Goal: Information Seeking & Learning: Learn about a topic

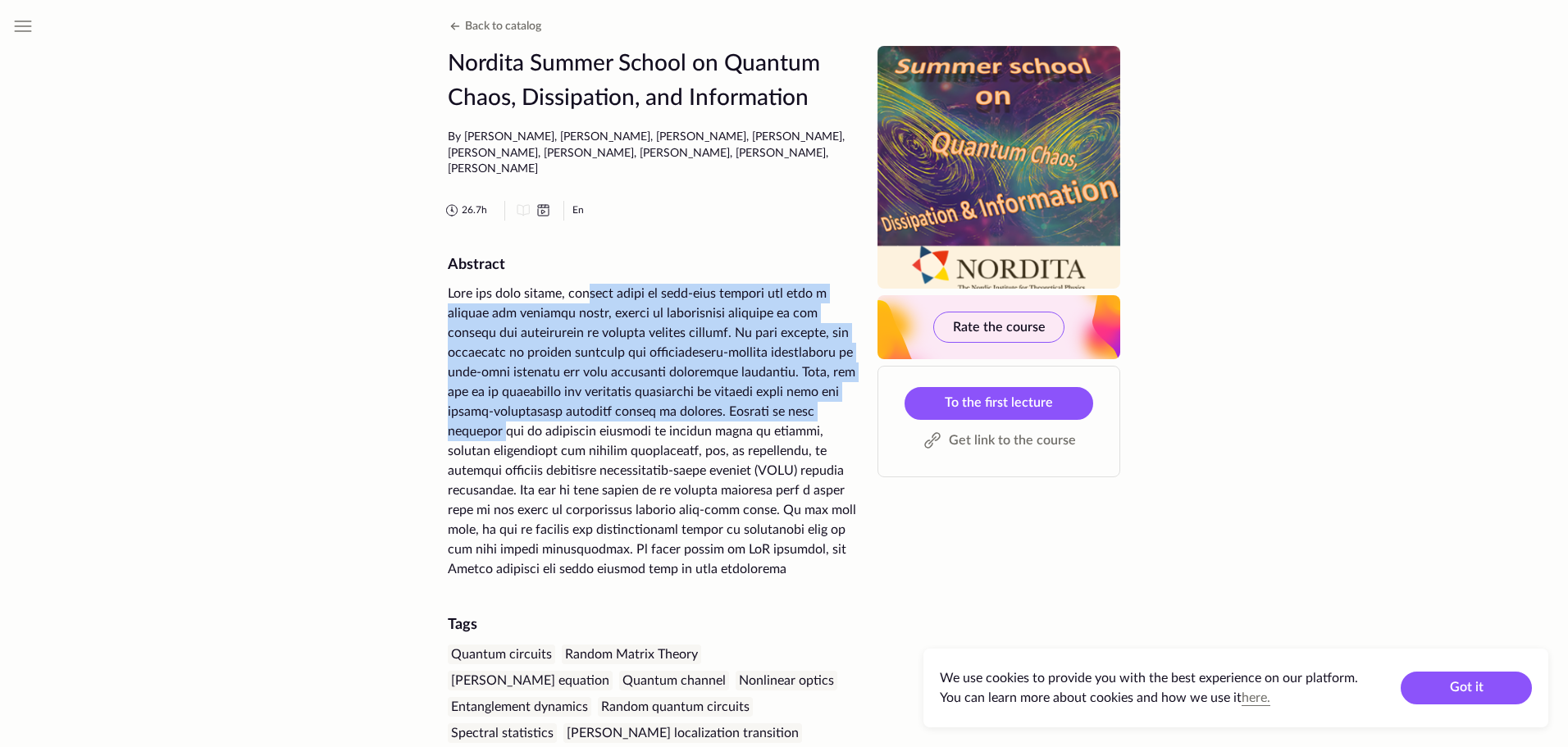
drag, startPoint x: 592, startPoint y: 288, endPoint x: 633, endPoint y: 424, distance: 142.0
click at [633, 424] on div at bounding box center [652, 431] width 410 height 295
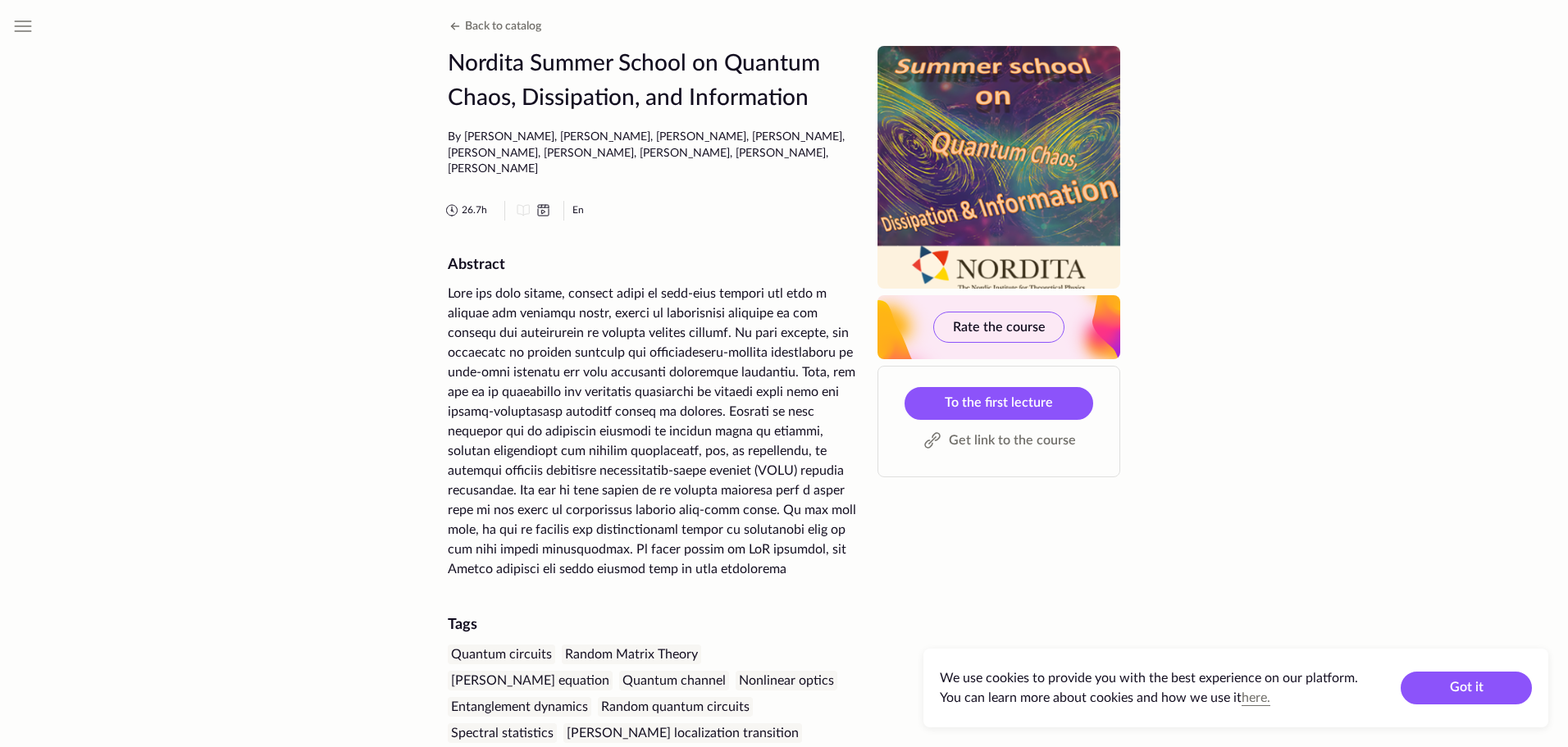
click at [633, 435] on div at bounding box center [652, 431] width 410 height 295
click at [632, 483] on div at bounding box center [652, 431] width 410 height 295
click at [612, 575] on div at bounding box center [652, 431] width 410 height 295
drag, startPoint x: 584, startPoint y: 577, endPoint x: 547, endPoint y: 482, distance: 102.0
click at [547, 482] on div at bounding box center [652, 431] width 410 height 295
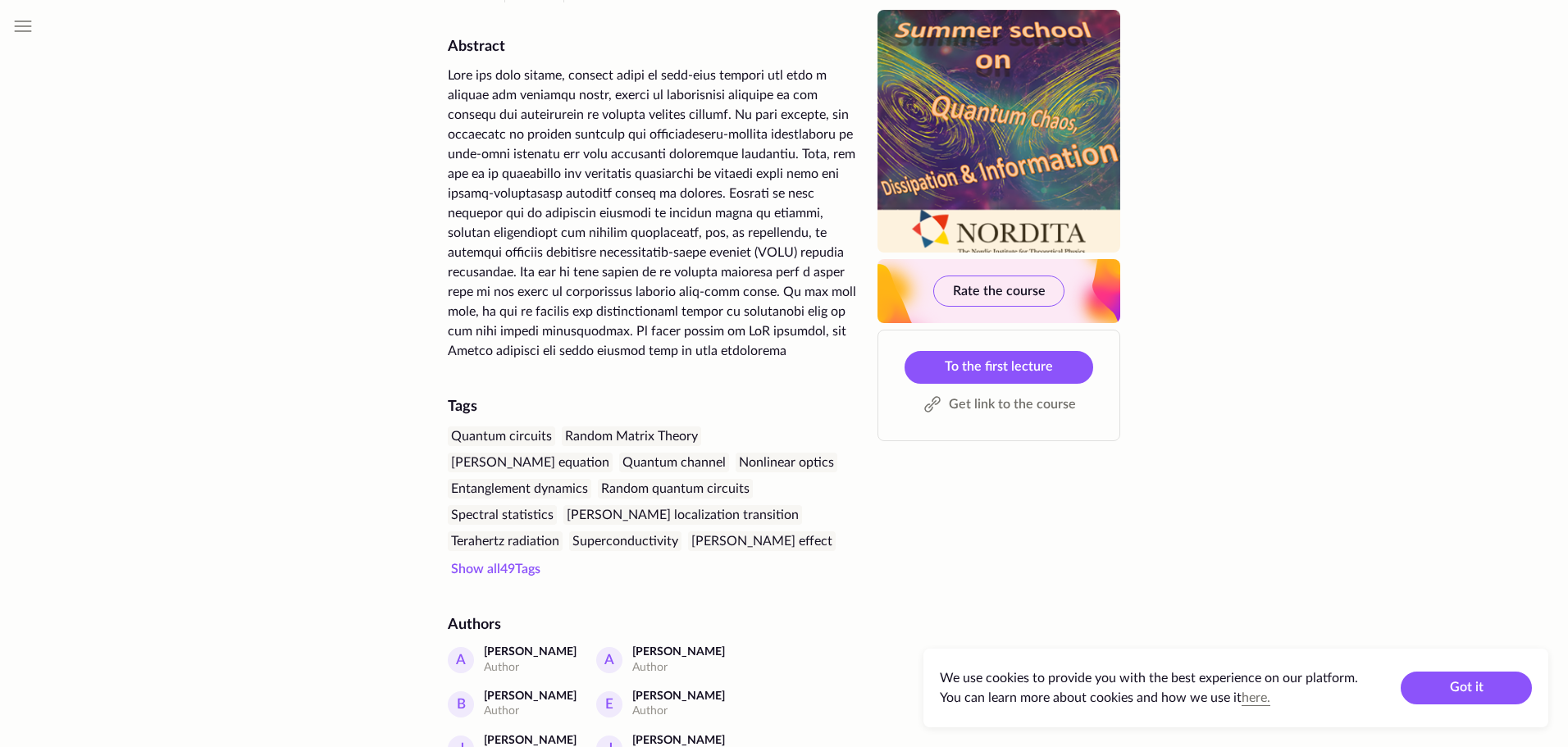
scroll to position [328, 0]
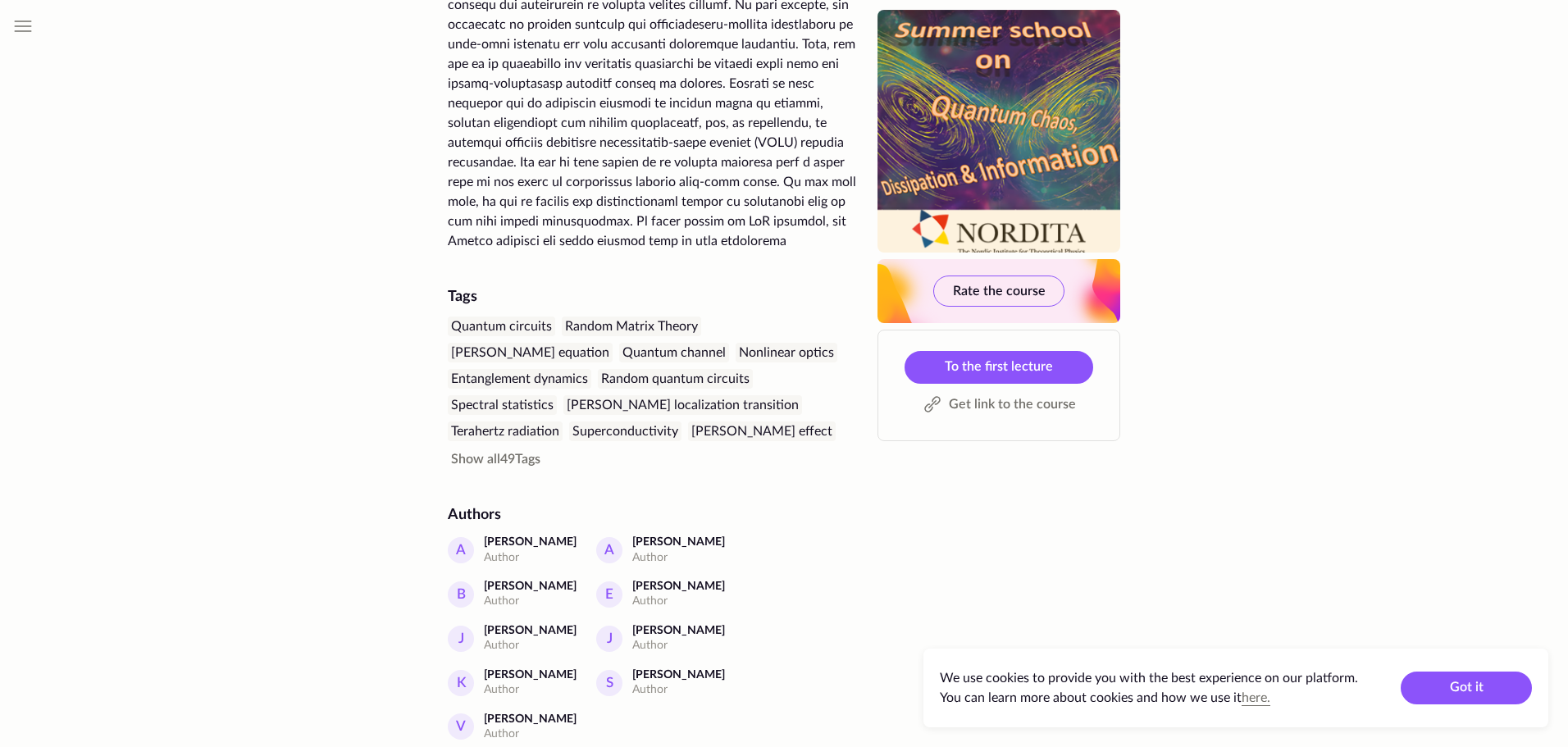
click at [572, 158] on div at bounding box center [652, 103] width 410 height 295
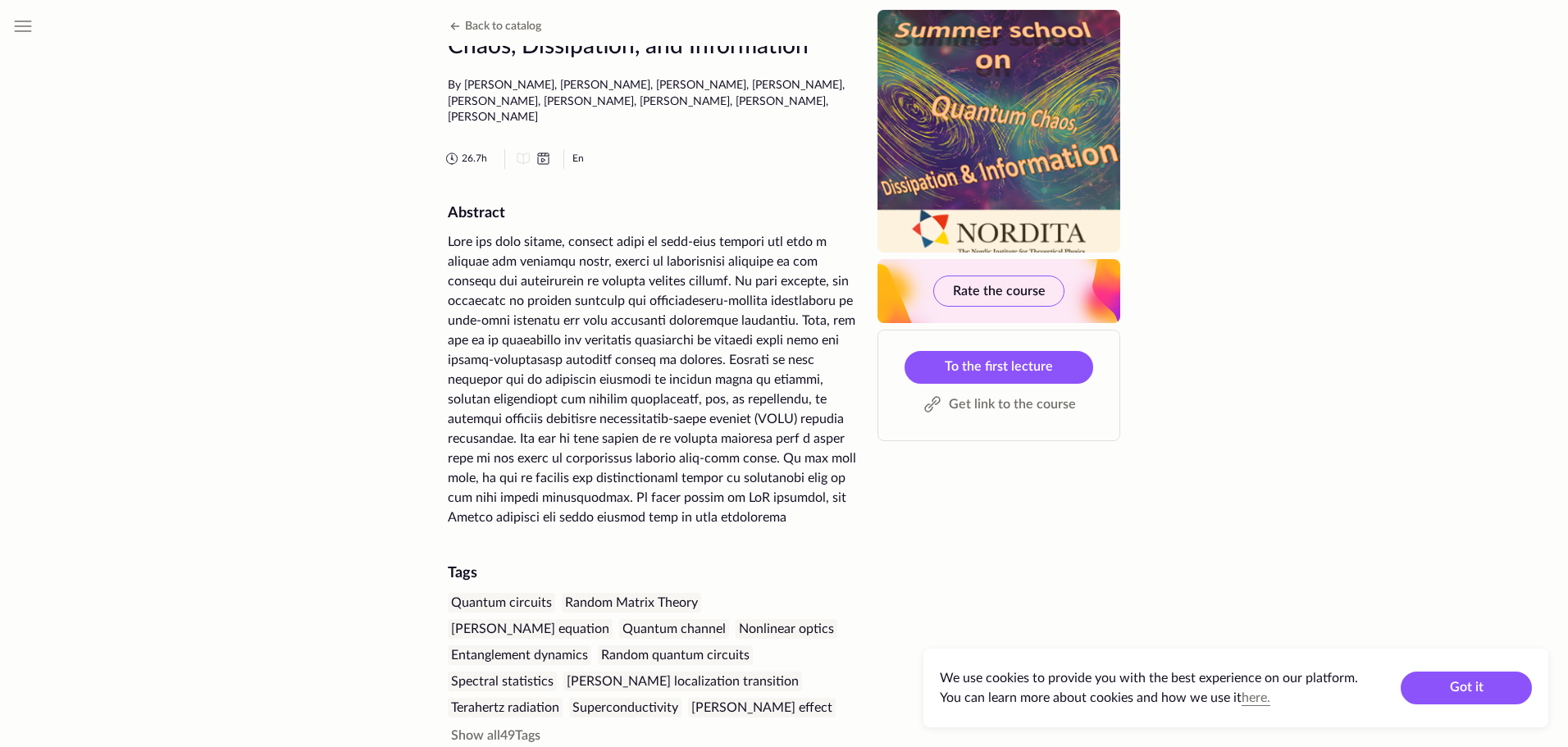
scroll to position [0, 0]
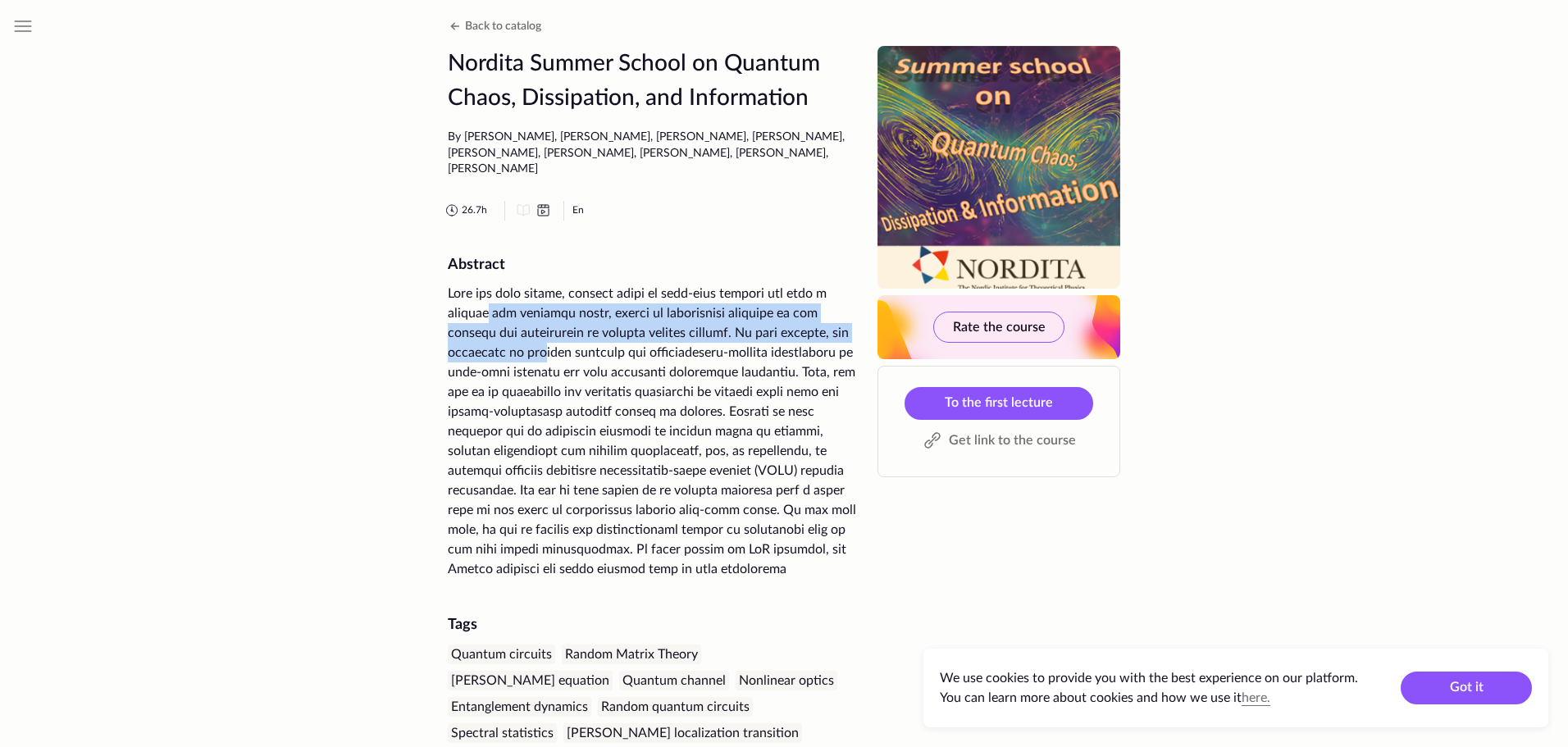
drag, startPoint x: 522, startPoint y: 290, endPoint x: 552, endPoint y: 330, distance: 50.0
click at [552, 330] on div at bounding box center [652, 431] width 410 height 295
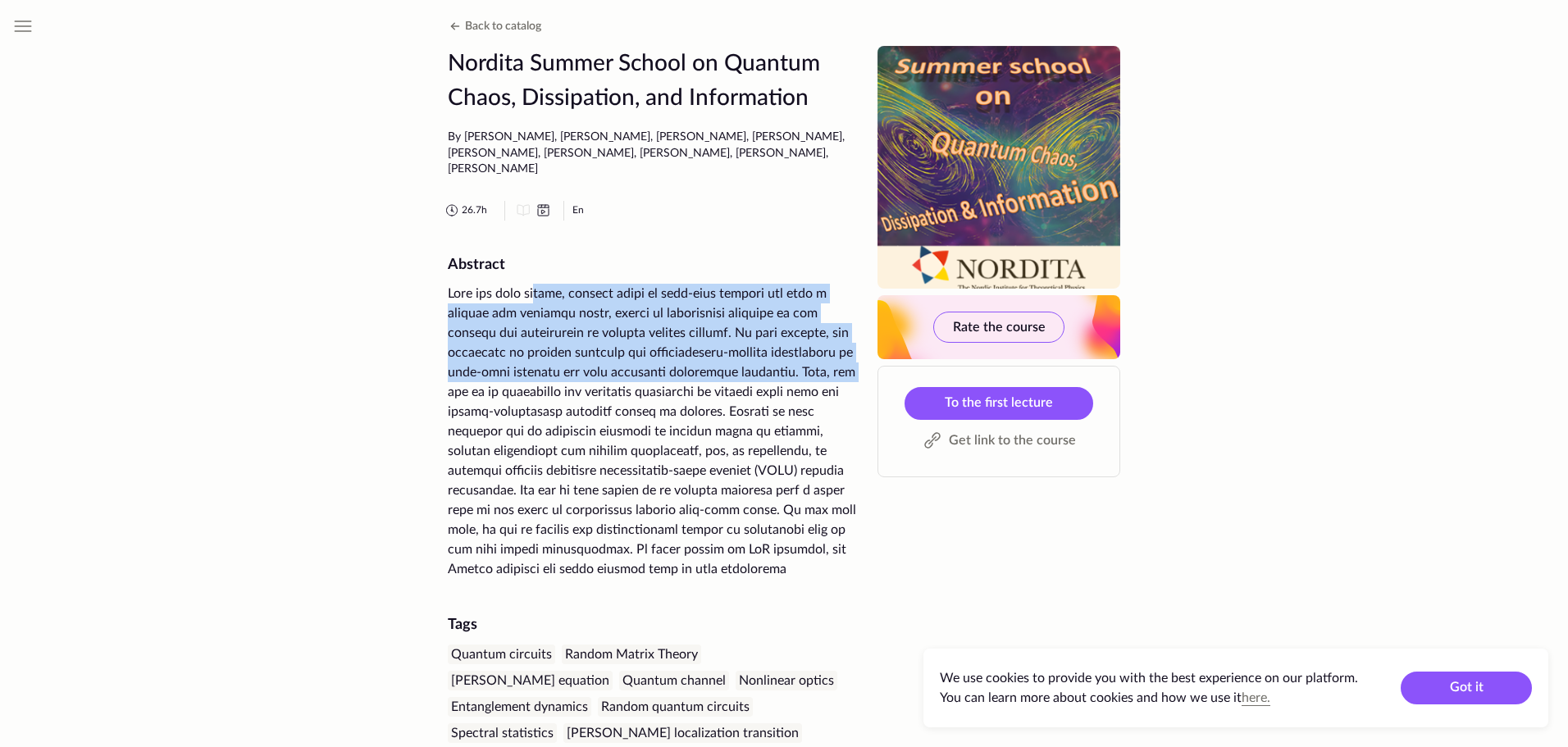
drag, startPoint x: 535, startPoint y: 286, endPoint x: 560, endPoint y: 375, distance: 92.4
click at [560, 375] on div at bounding box center [652, 431] width 410 height 295
click at [559, 376] on div at bounding box center [652, 431] width 410 height 295
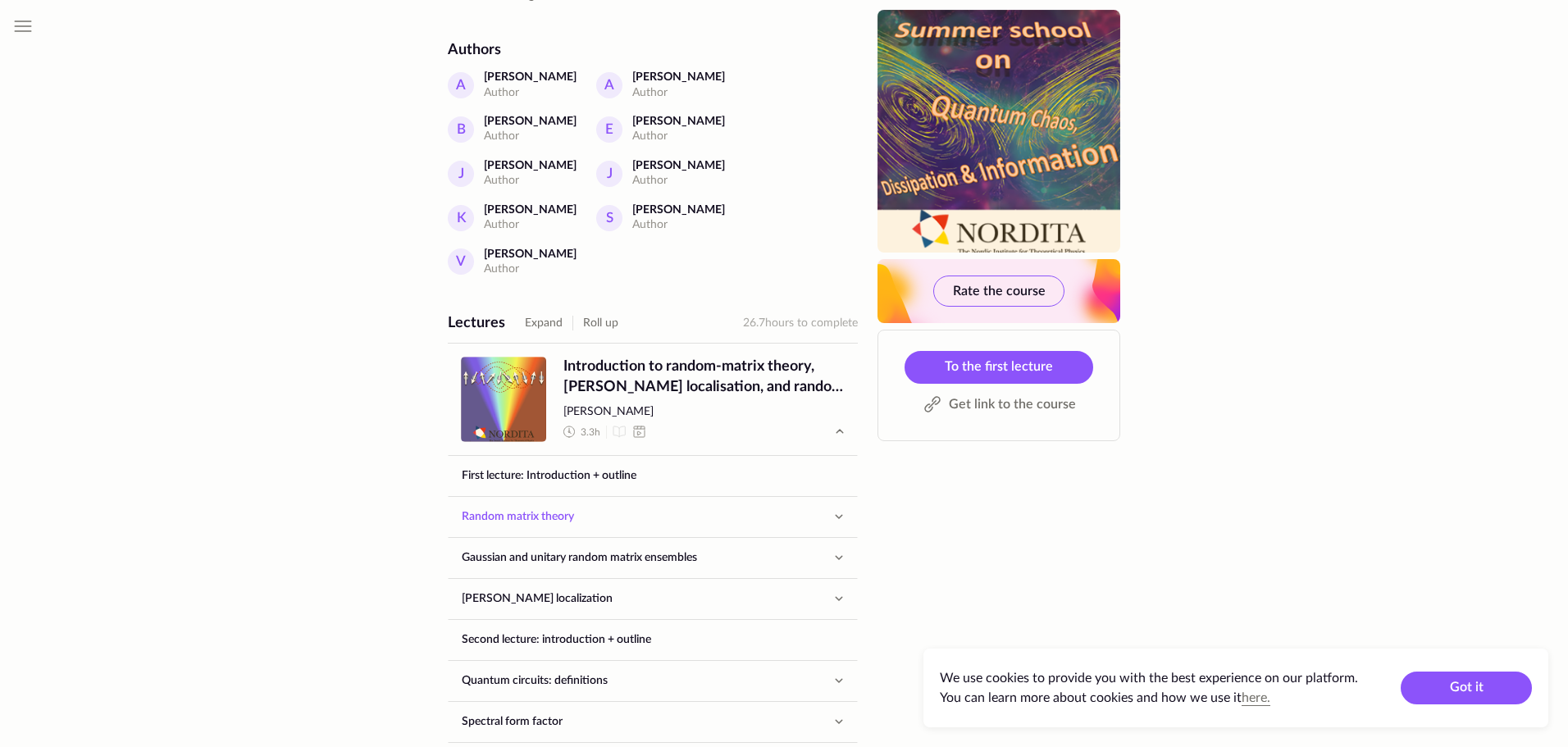
scroll to position [819, 0]
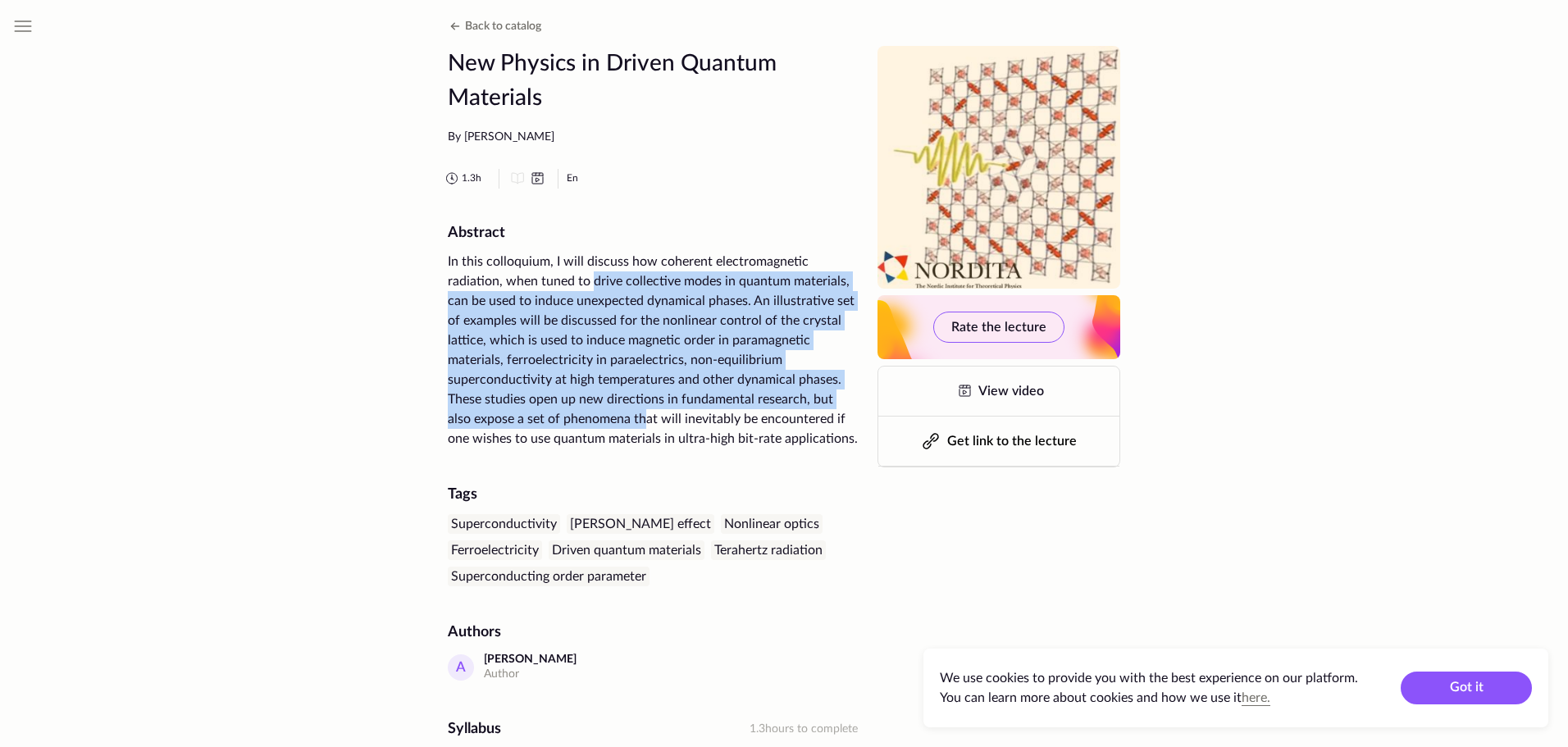
drag, startPoint x: 587, startPoint y: 286, endPoint x: 641, endPoint y: 414, distance: 138.9
click at [641, 414] on div "In this colloquium, I will discuss how coherent electromagnetic radiation, when…" at bounding box center [652, 350] width 410 height 197
click at [643, 415] on div "In this colloquium, I will discuss how coherent electromagnetic radiation, when…" at bounding box center [652, 350] width 410 height 197
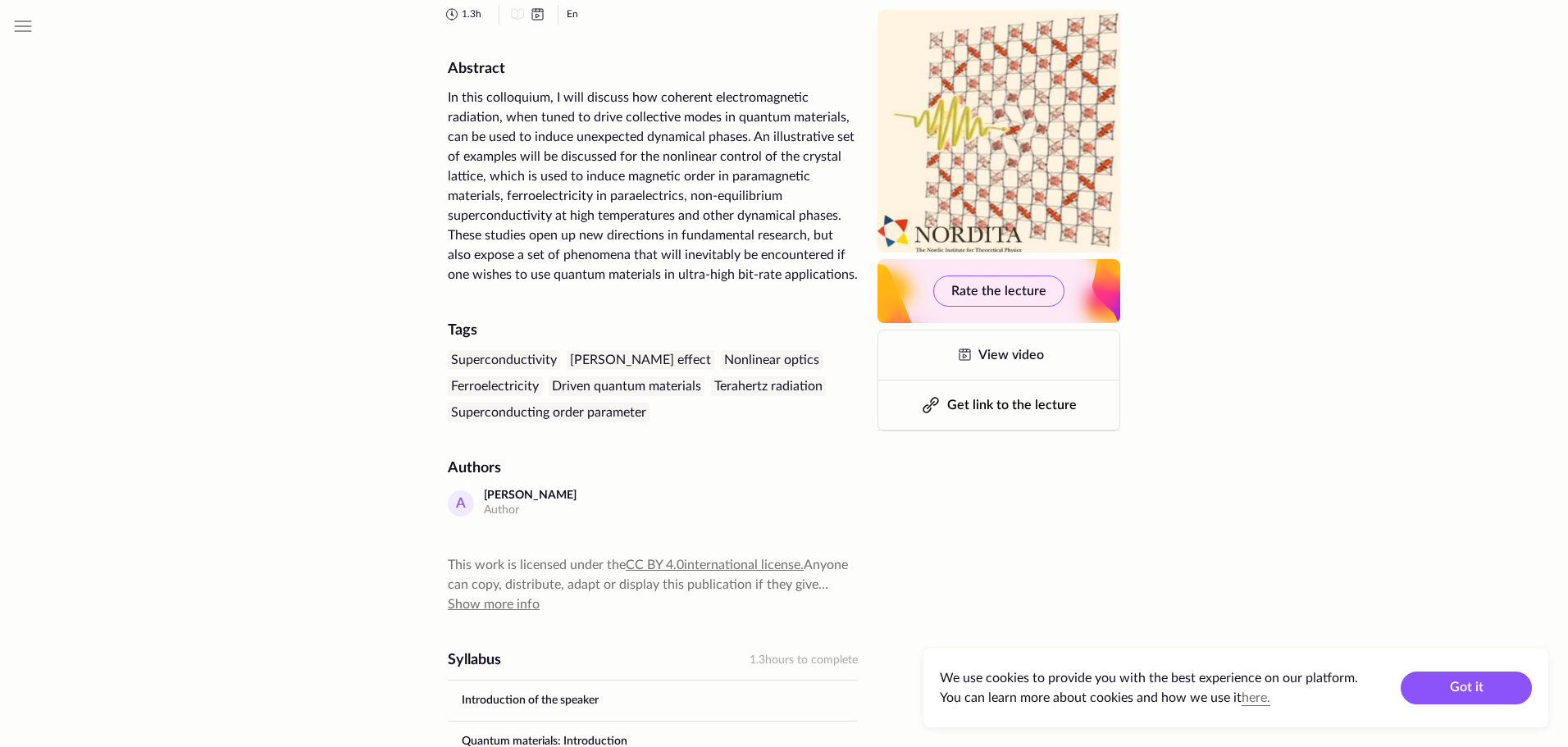
click at [643, 422] on div "Superconducting order parameter" at bounding box center [549, 412] width 202 height 20
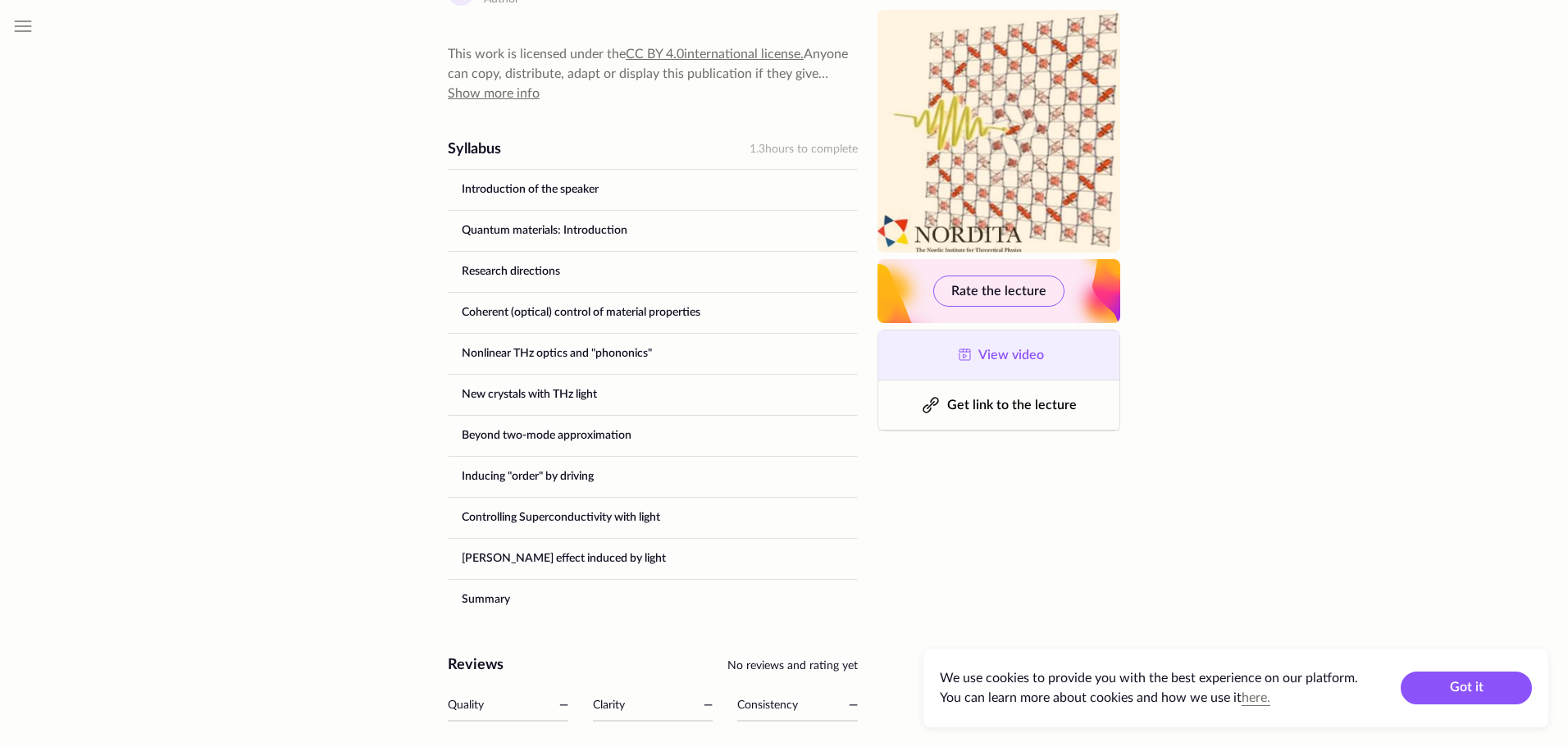
scroll to position [905, 0]
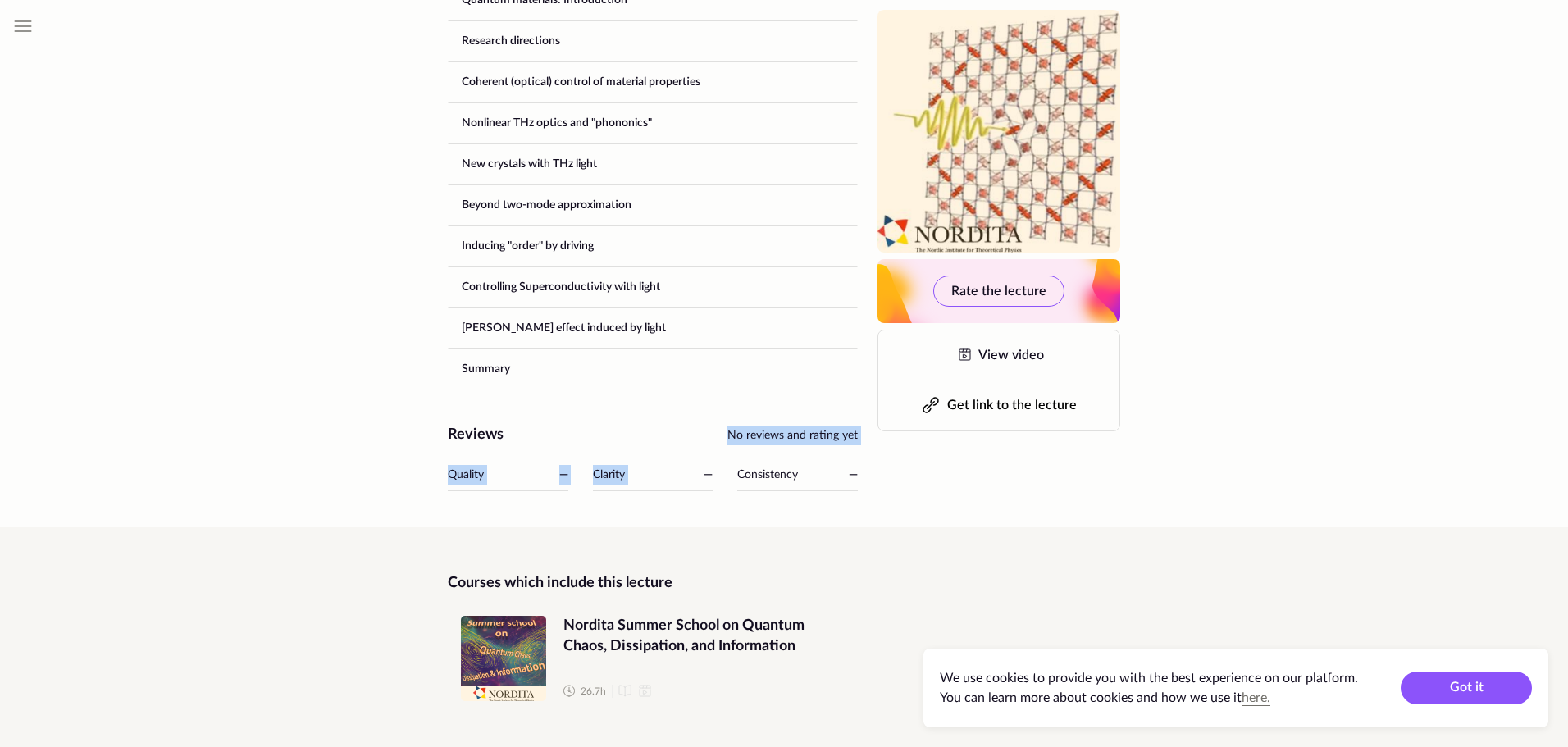
drag, startPoint x: 618, startPoint y: 647, endPoint x: 693, endPoint y: 484, distance: 179.4
click at [693, 484] on div "Reviews No reviews and rating yet Quality — Clarity — Consistency —" at bounding box center [652, 458] width 410 height 65
click at [703, 539] on div "Courses which include this lecture Course Nordita Summer School on Quantum Chao…" at bounding box center [652, 636] width 410 height 219
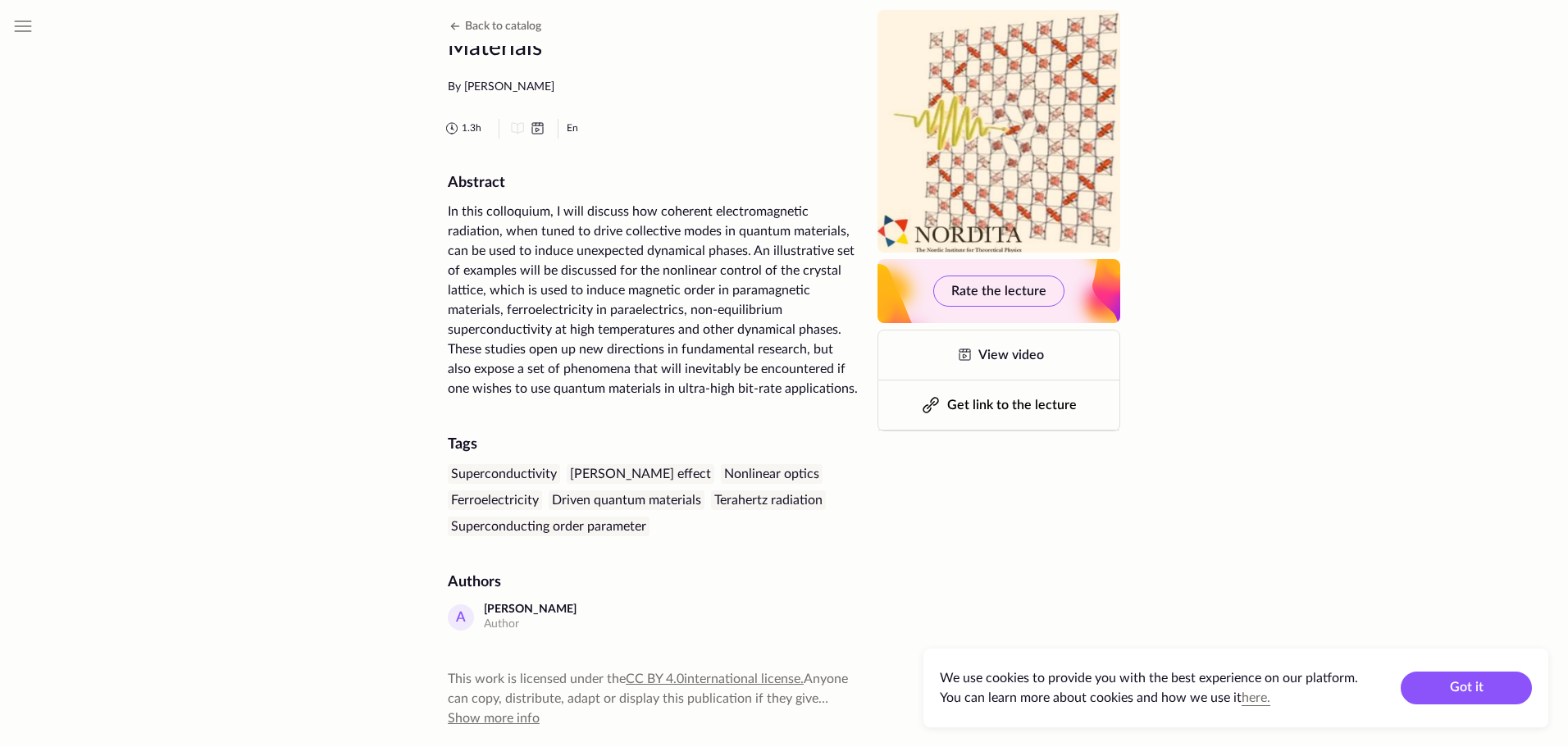
scroll to position [0, 0]
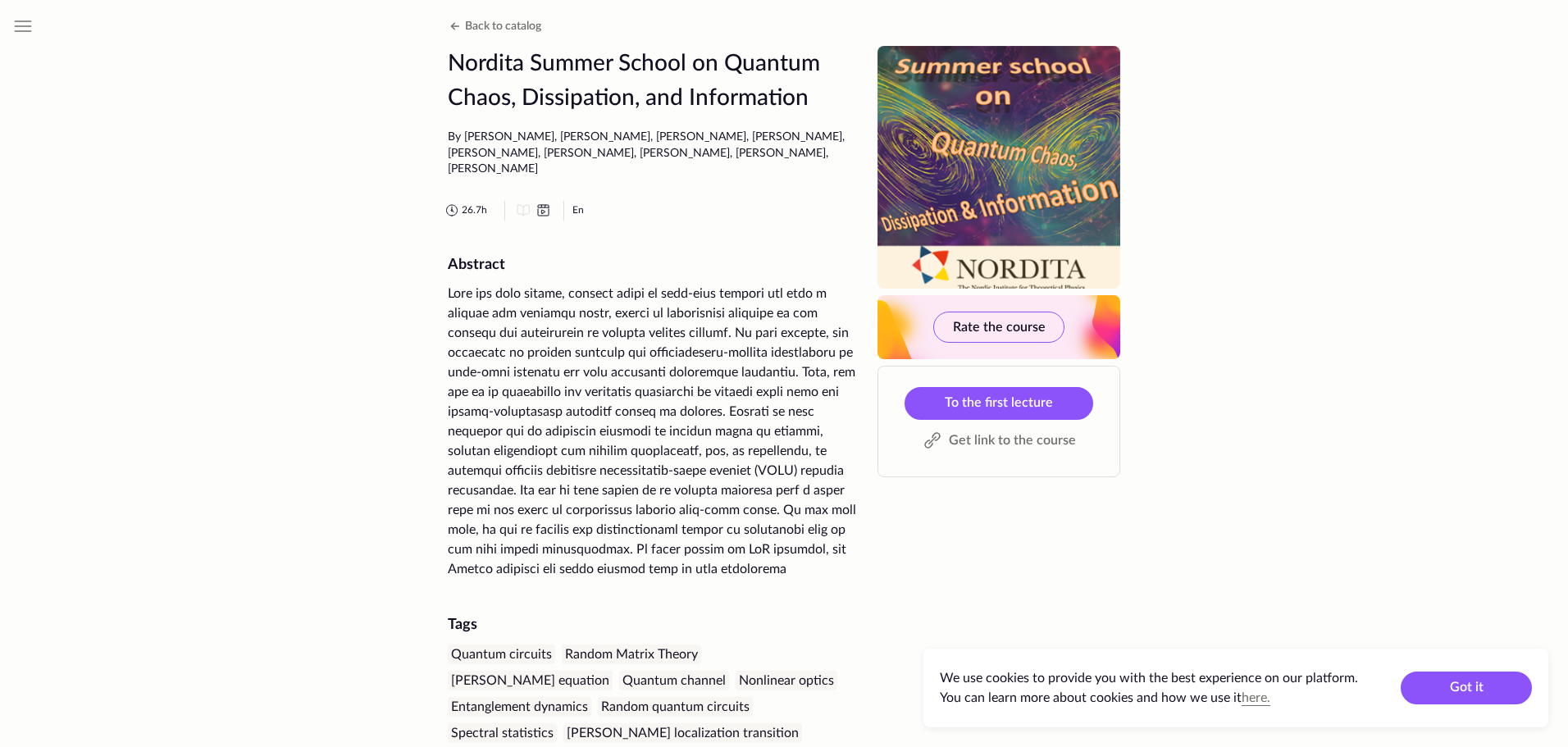
drag, startPoint x: 286, startPoint y: 103, endPoint x: 362, endPoint y: -99, distance: 215.8
